Goal: Task Accomplishment & Management: Manage account settings

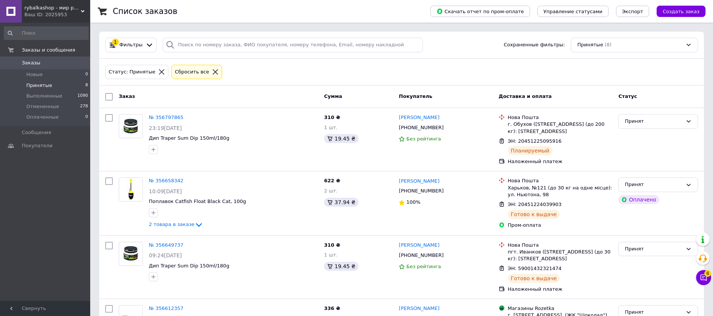
click at [82, 10] on icon at bounding box center [83, 11] width 4 height 4
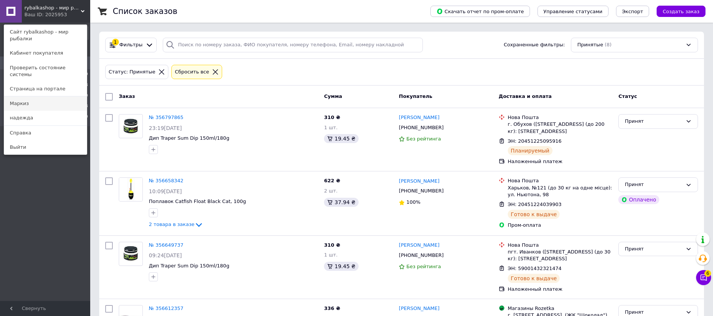
click at [20, 96] on link "Маркиз" at bounding box center [45, 103] width 83 height 14
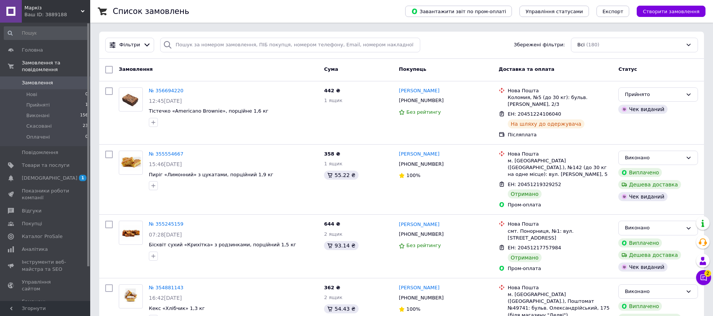
click at [80, 11] on div "Ваш ID: 3889188" at bounding box center [57, 14] width 66 height 7
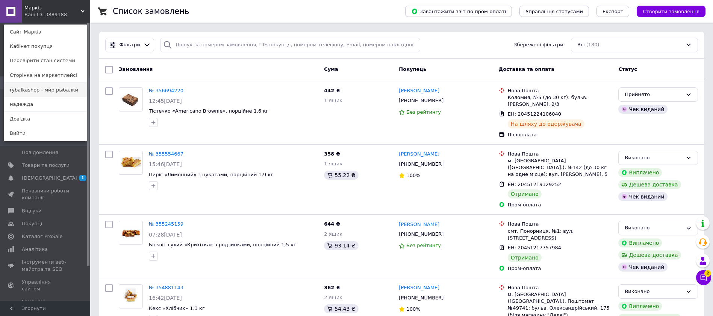
click at [41, 90] on link "rybalkashop - мир рыбалки" at bounding box center [45, 90] width 83 height 14
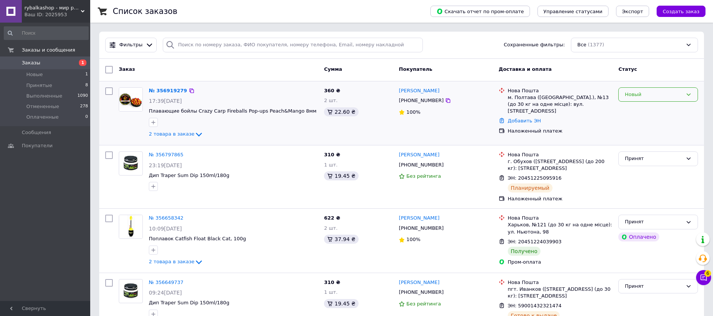
click at [689, 97] on div "Новый" at bounding box center [659, 94] width 80 height 15
click at [655, 108] on li "Принят" at bounding box center [658, 110] width 79 height 14
click at [33, 84] on span "Принятые" at bounding box center [39, 85] width 26 height 7
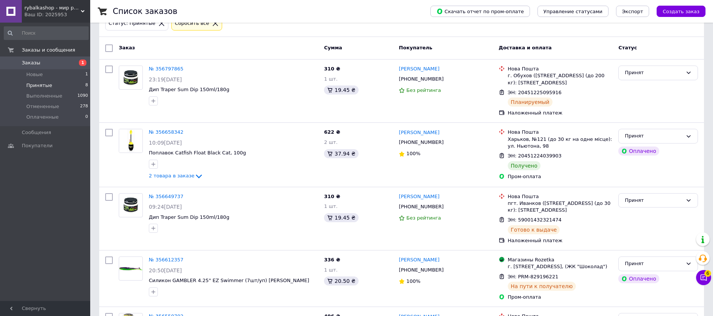
scroll to position [54, 0]
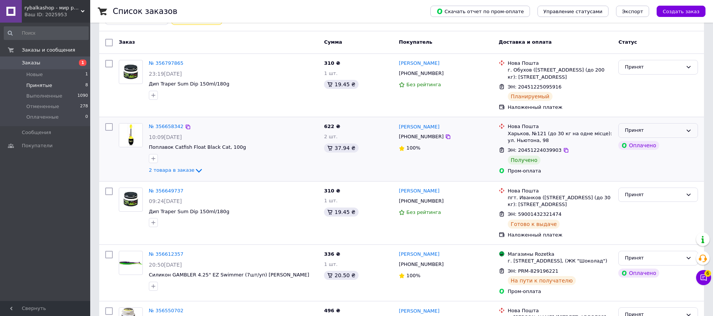
click at [687, 128] on icon at bounding box center [689, 130] width 6 height 6
click at [649, 145] on li "Выполнен" at bounding box center [658, 146] width 79 height 14
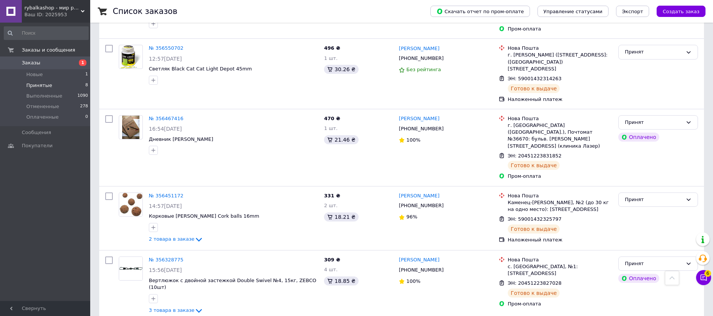
scroll to position [0, 0]
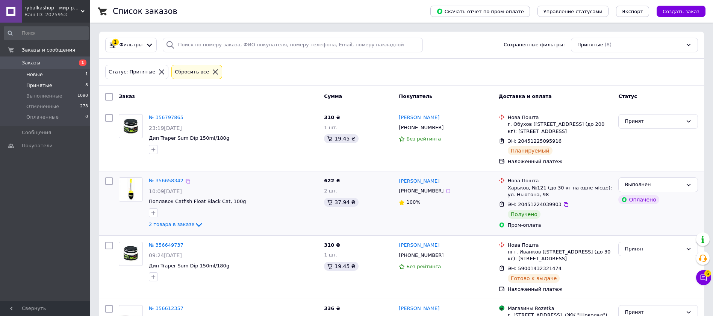
click at [36, 71] on span "Новые" at bounding box center [34, 74] width 17 height 7
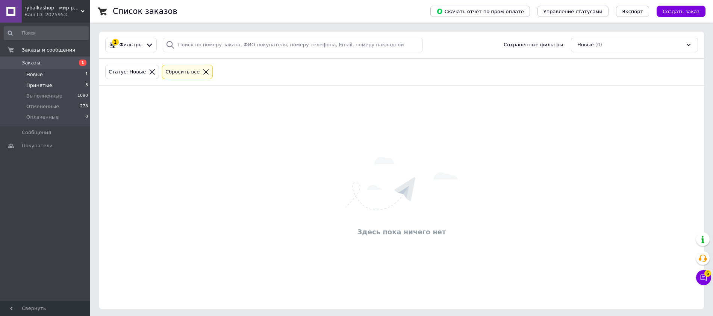
click at [35, 88] on span "Принятые" at bounding box center [39, 85] width 26 height 7
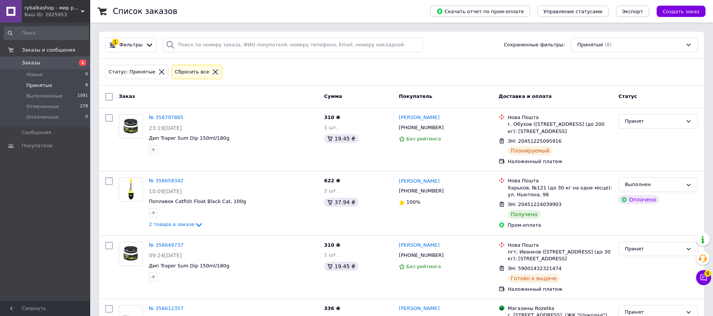
click at [47, 84] on span "Принятые" at bounding box center [39, 85] width 26 height 7
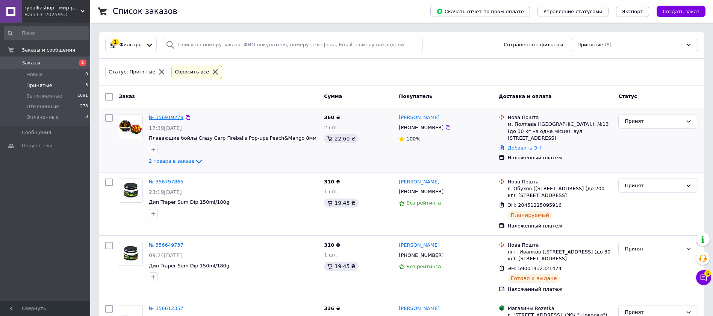
click at [156, 117] on link "№ 356919279" at bounding box center [166, 117] width 35 height 6
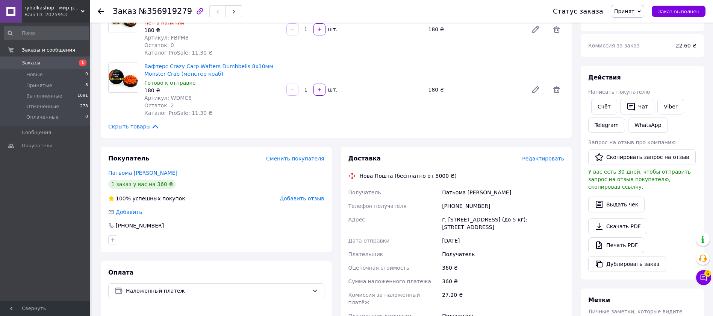
scroll to position [24, 0]
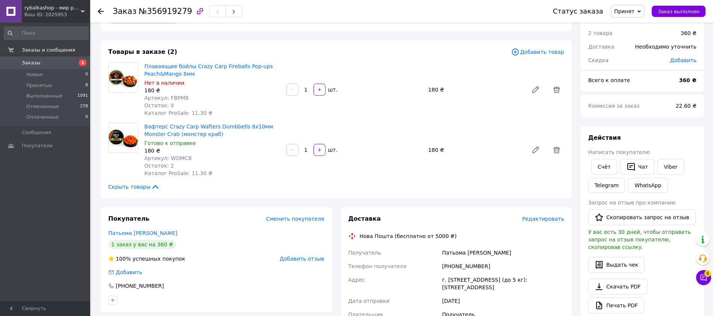
click at [172, 99] on span "Артикул: FBPM8" at bounding box center [166, 98] width 44 height 6
copy span "FBPM8"
click at [175, 156] on span "Артикул: WDMC8" at bounding box center [167, 158] width 47 height 6
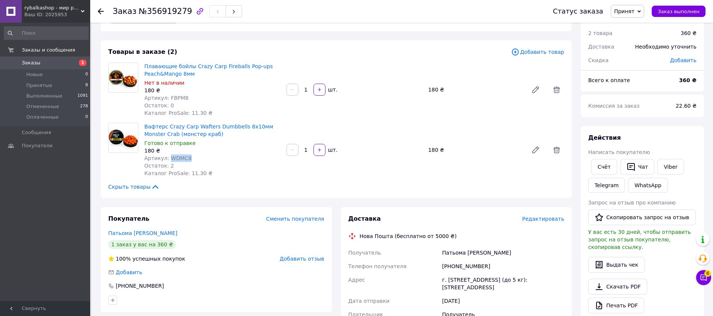
copy span "WDMC8"
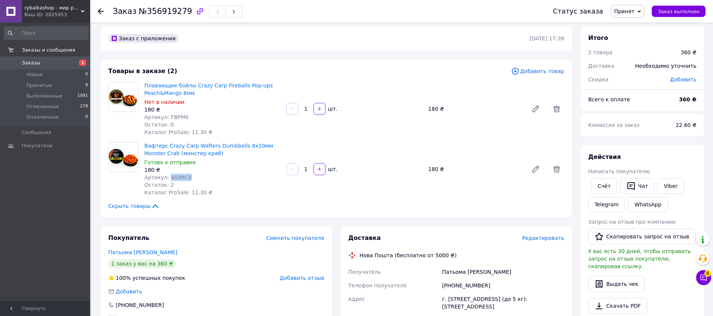
scroll to position [0, 0]
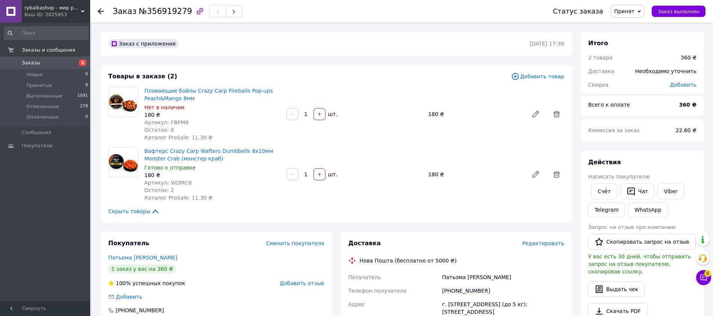
click at [178, 120] on span "Артикул: FBPM8" at bounding box center [166, 122] width 44 height 6
copy span "FBPM8"
click at [178, 182] on span "Артикул: WDMC8" at bounding box center [167, 182] width 47 height 6
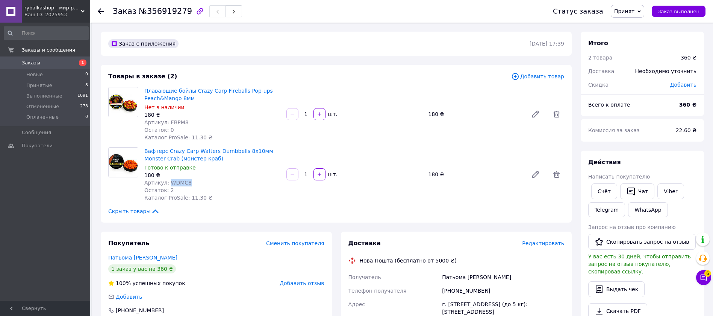
copy span "WDMC8"
click at [163, 13] on span "№356919279" at bounding box center [165, 11] width 53 height 9
copy span "356919279"
click at [46, 83] on span "Принятые" at bounding box center [39, 85] width 26 height 7
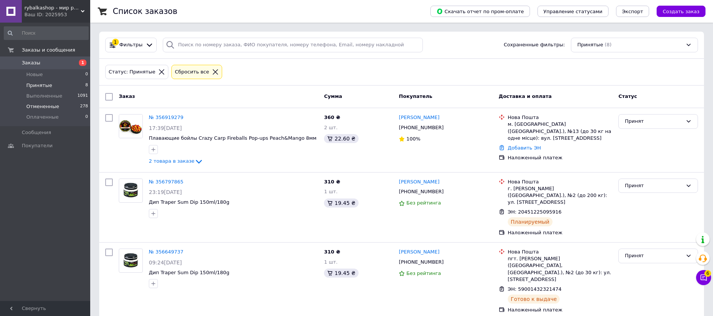
click at [35, 106] on span "Отмененные" at bounding box center [42, 106] width 33 height 7
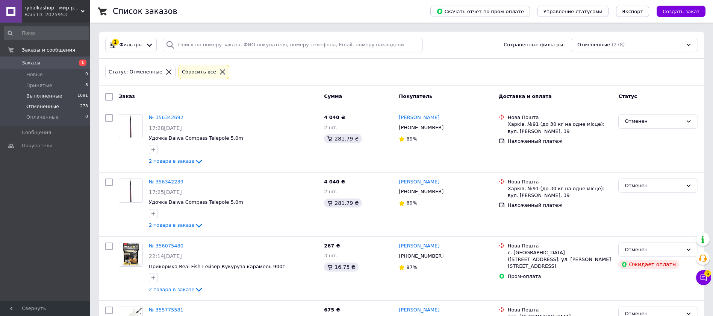
click at [50, 94] on span "Выполненные" at bounding box center [44, 96] width 36 height 7
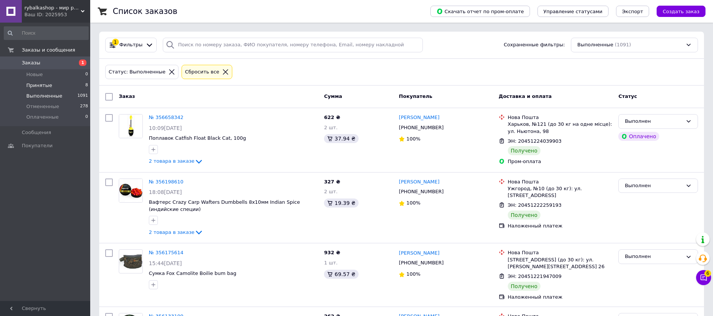
click at [46, 86] on span "Принятые" at bounding box center [39, 85] width 26 height 7
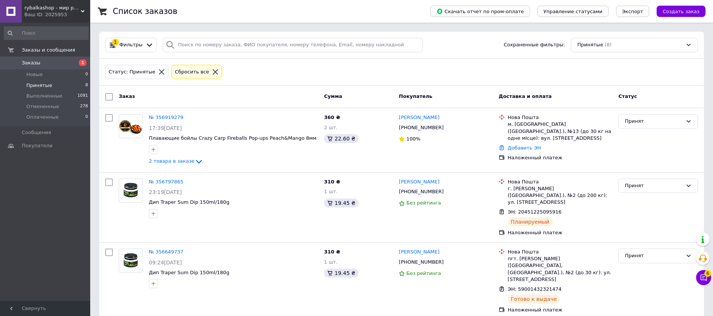
click at [34, 62] on span "Заказы" at bounding box center [31, 62] width 18 height 7
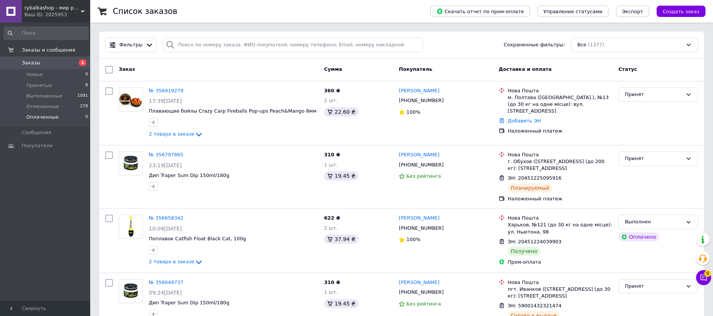
click at [37, 114] on span "Оплаченные" at bounding box center [42, 117] width 32 height 7
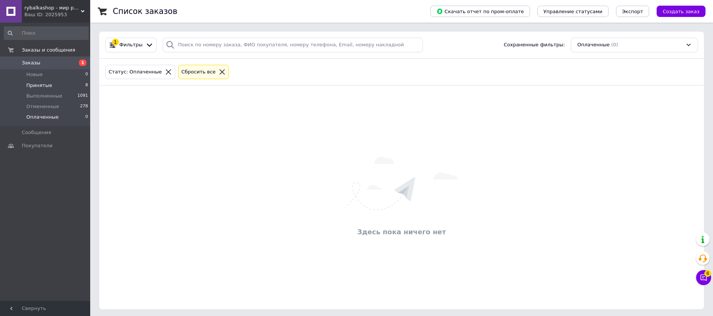
click at [44, 85] on span "Принятые" at bounding box center [39, 85] width 26 height 7
